Goal: Transaction & Acquisition: Purchase product/service

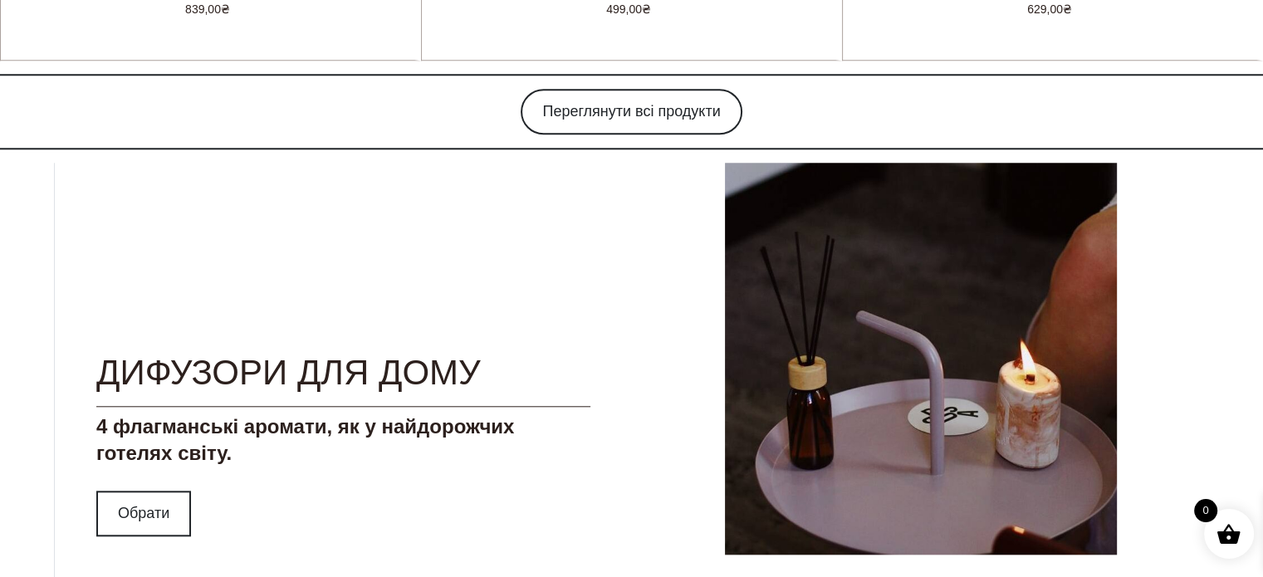
scroll to position [1510, 0]
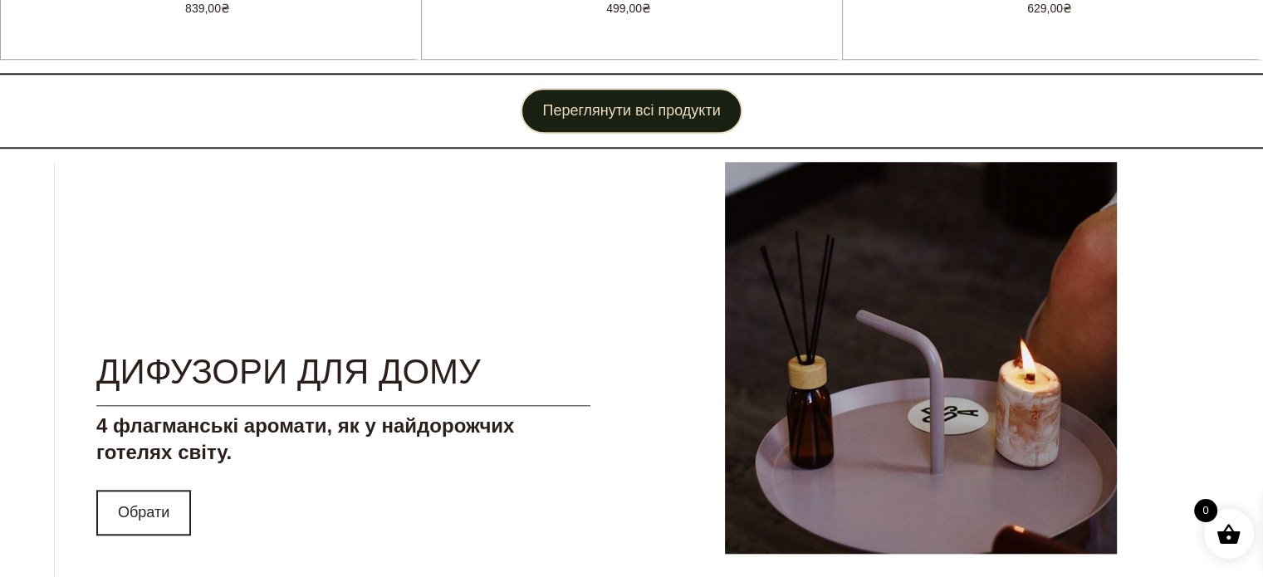
click at [551, 134] on link "Переглянути всі продукти" at bounding box center [631, 111] width 221 height 46
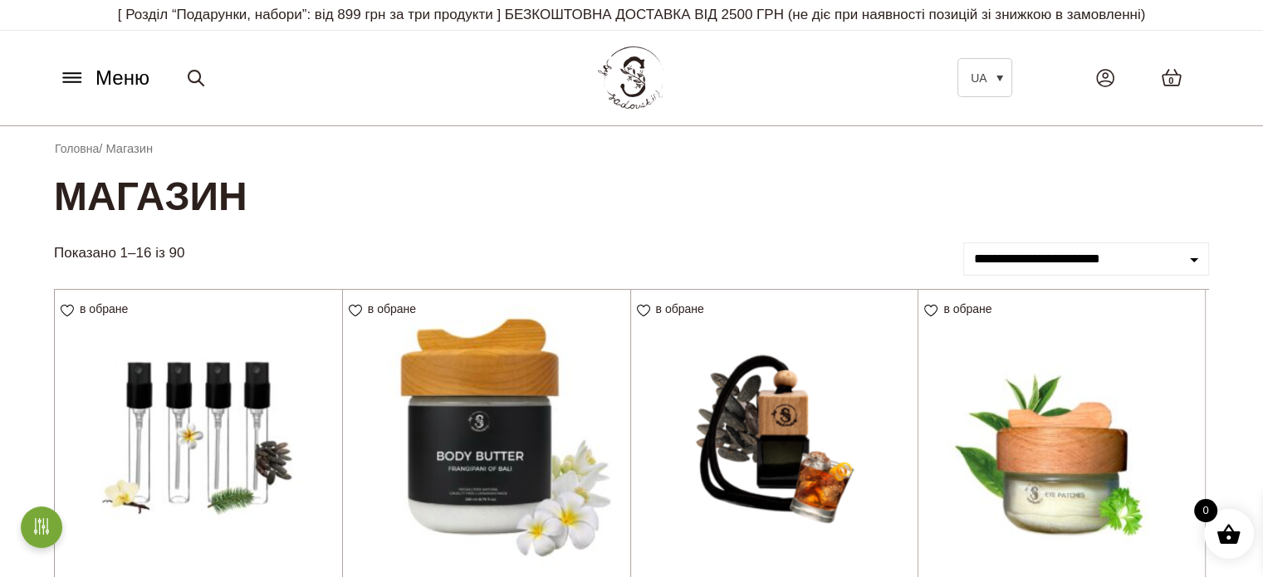
click at [71, 82] on icon at bounding box center [71, 82] width 17 height 0
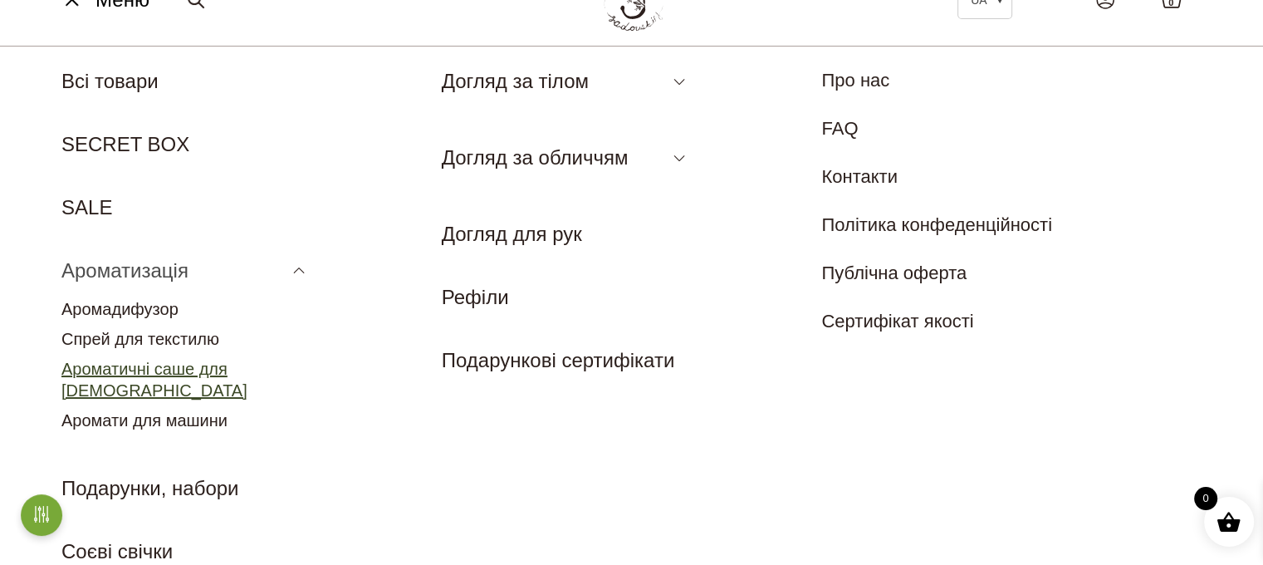
scroll to position [79, 0]
click at [158, 391] on link "Ароматичні саше для [DEMOGRAPHIC_DATA]" at bounding box center [154, 379] width 186 height 40
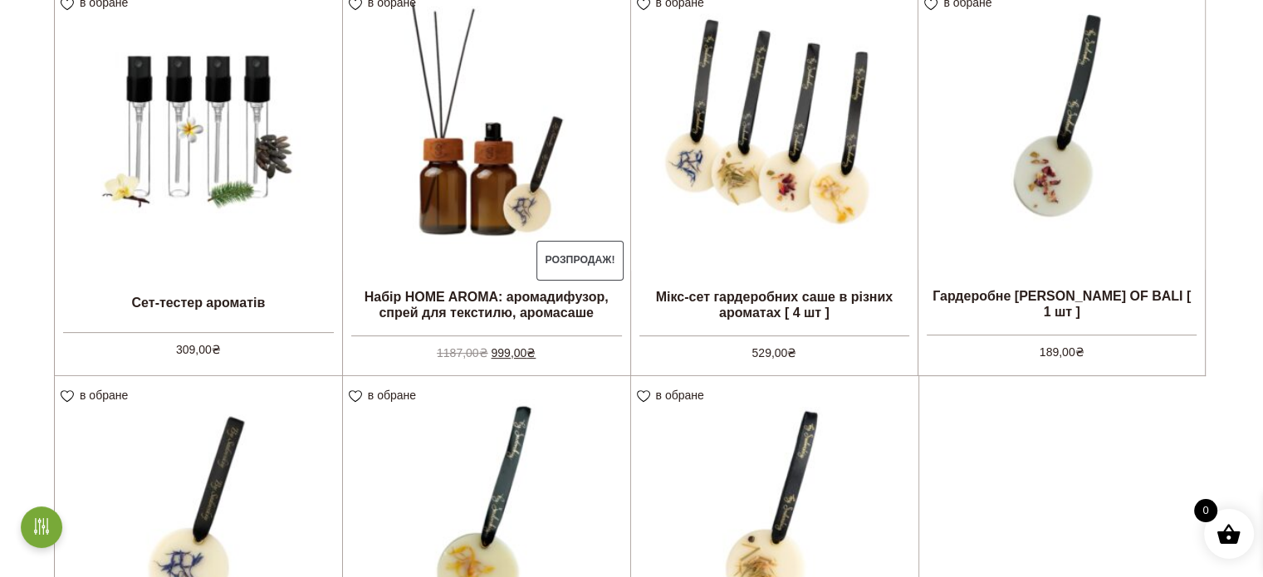
scroll to position [505, 0]
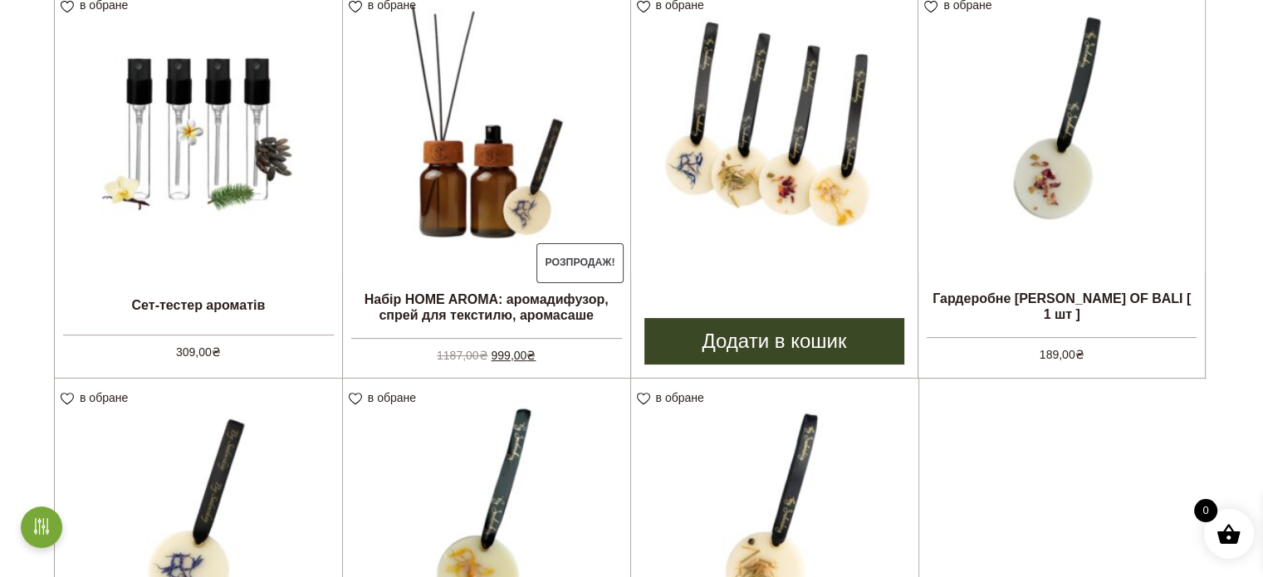
click at [769, 224] on img at bounding box center [774, 129] width 287 height 287
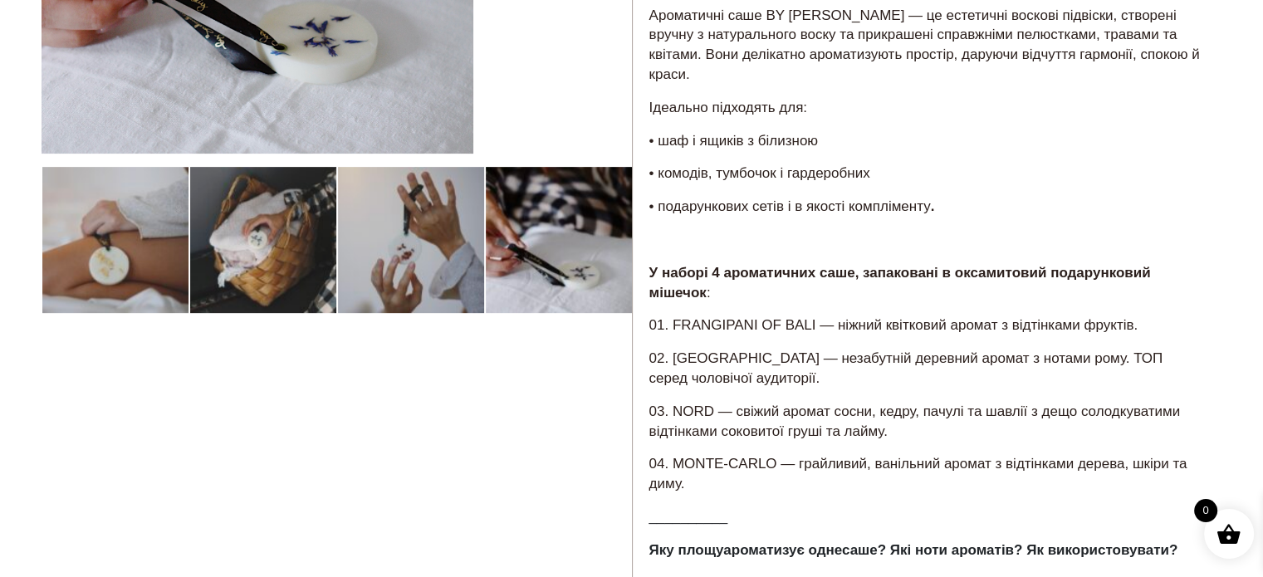
scroll to position [400, 0]
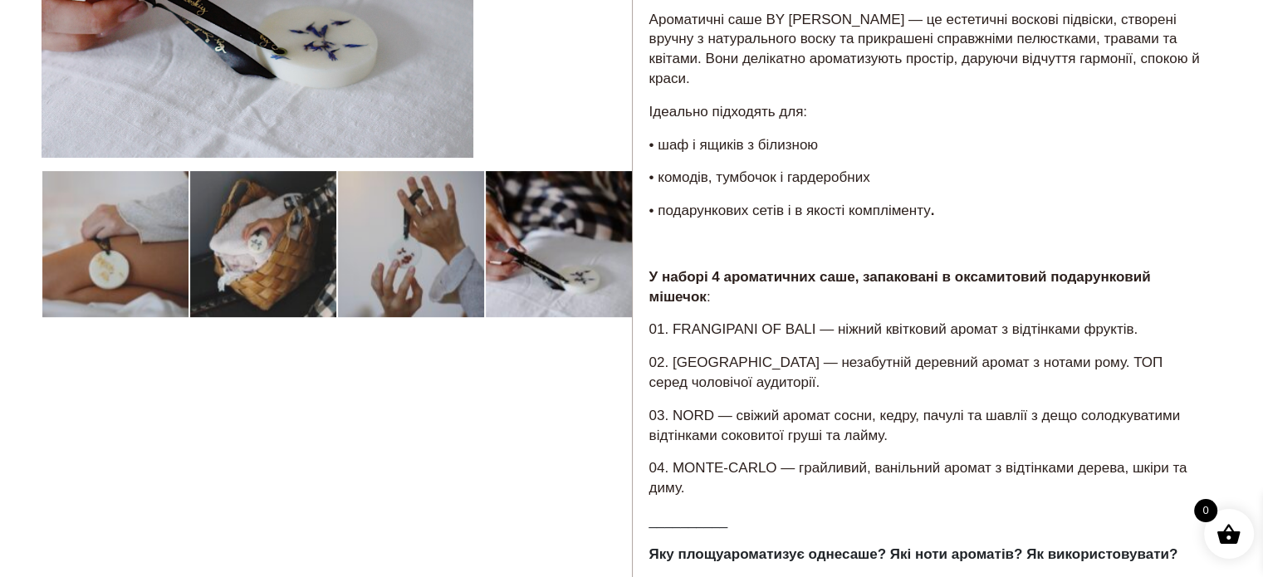
click at [243, 249] on div at bounding box center [337, 361] width 590 height 1270
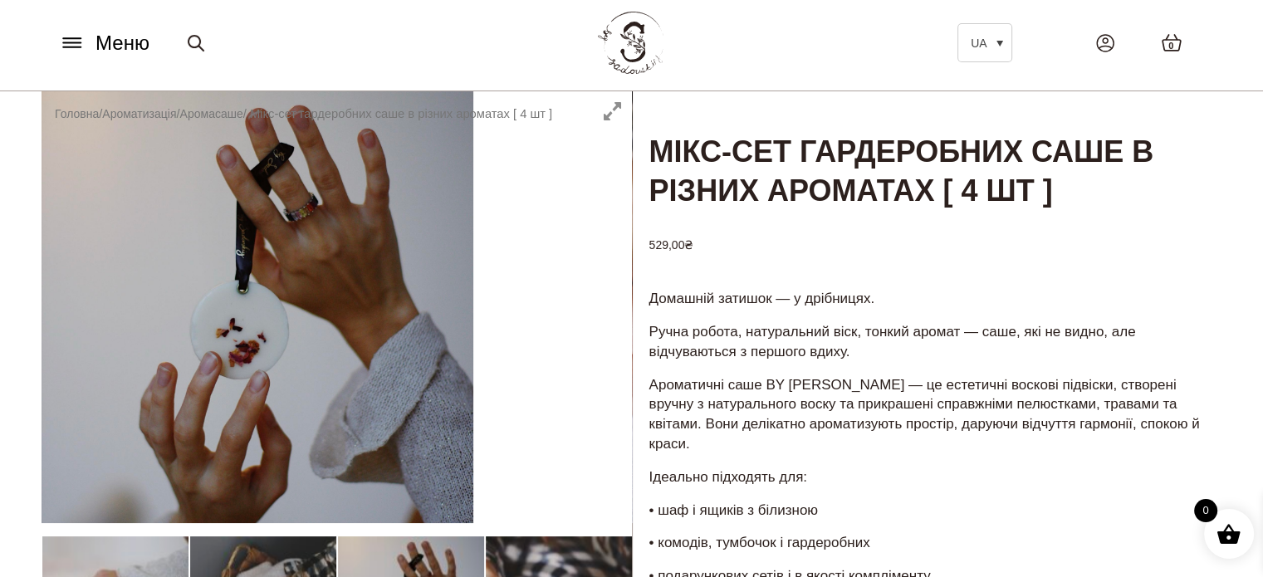
scroll to position [33, 0]
